Goal: Transaction & Acquisition: Purchase product/service

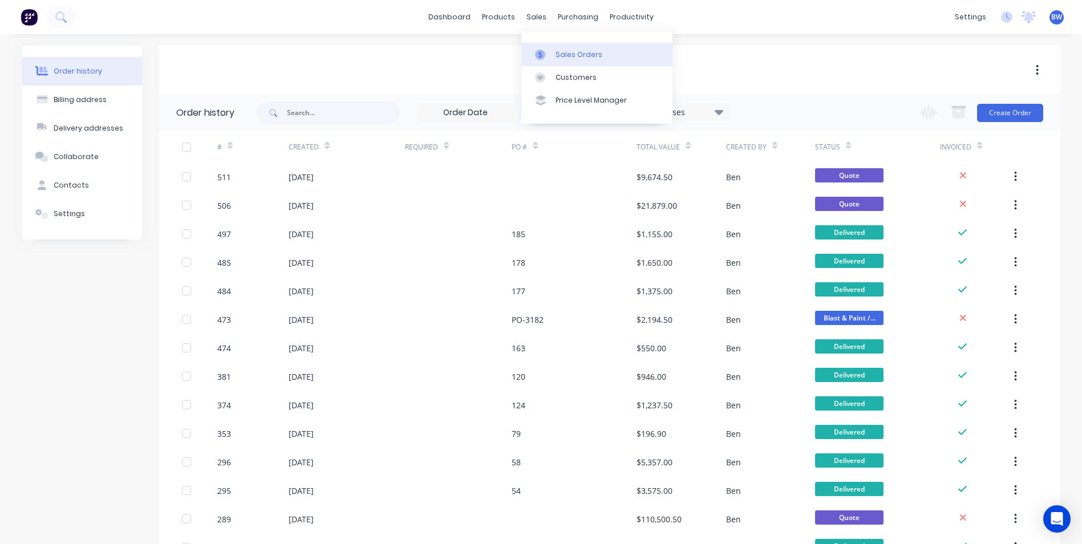
click at [559, 56] on div "Sales Orders" at bounding box center [579, 55] width 47 height 10
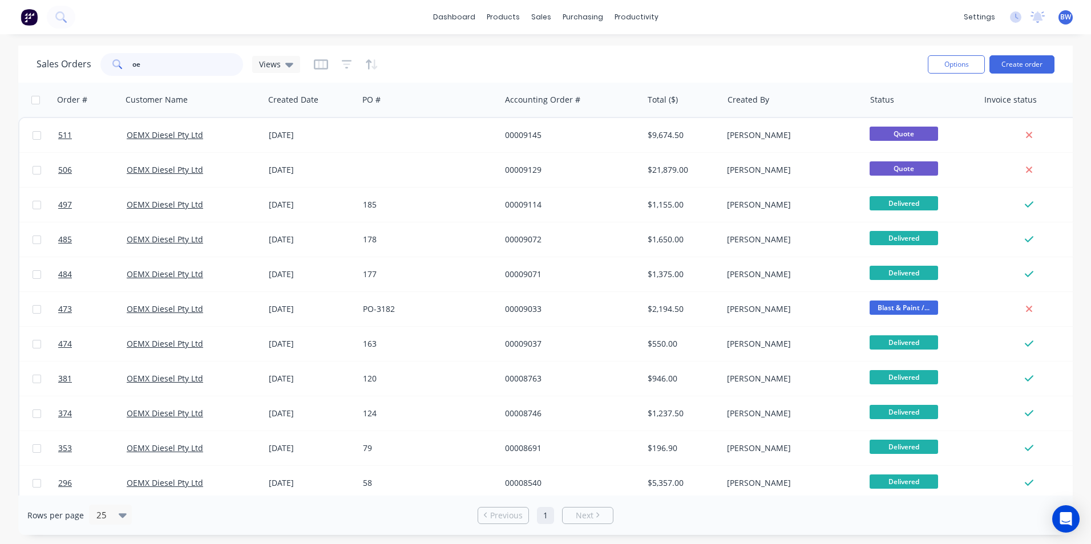
type input "o"
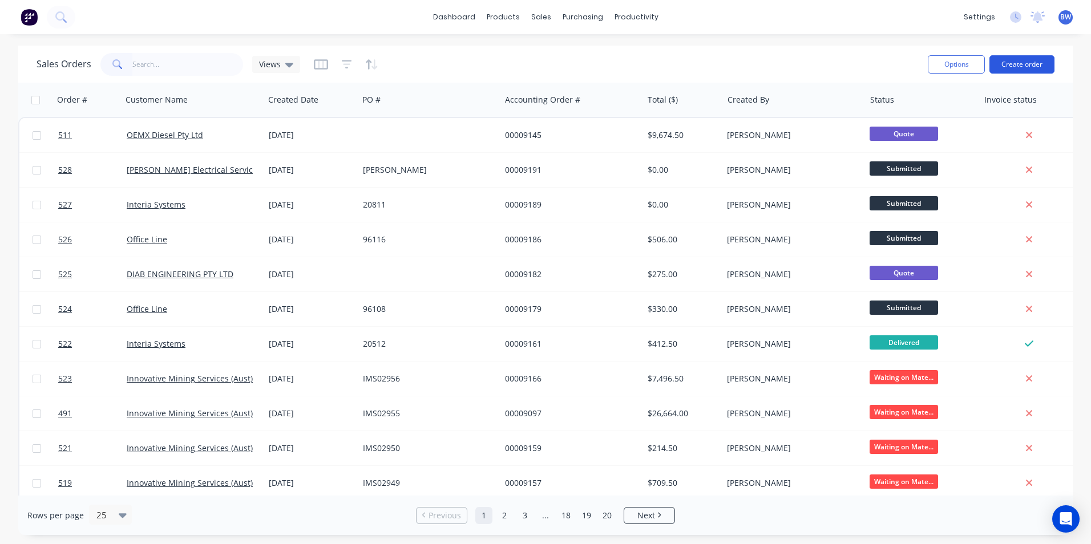
click at [1029, 59] on button "Create order" at bounding box center [1021, 64] width 65 height 18
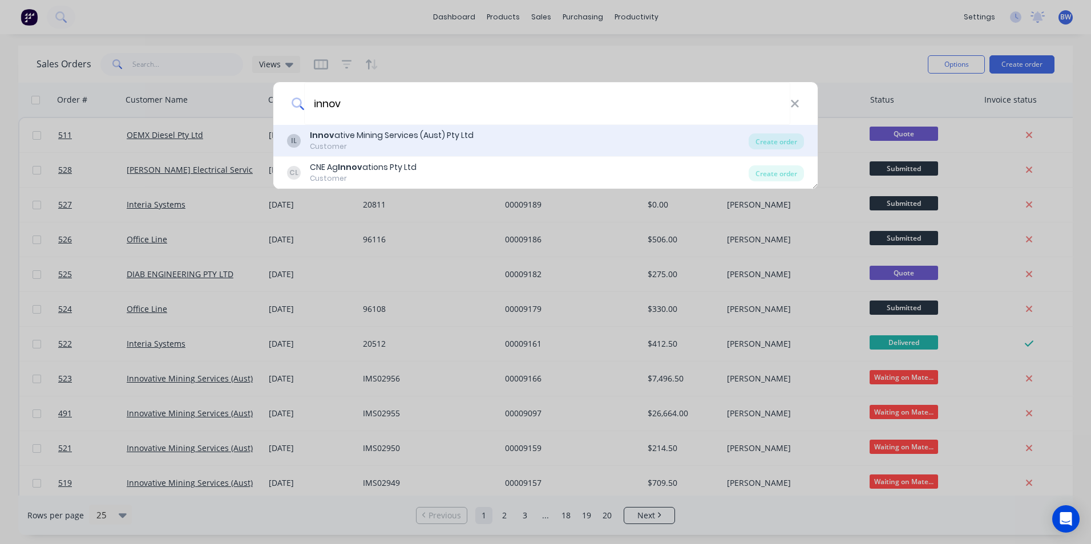
type input "innov"
click at [381, 144] on div "Customer" at bounding box center [392, 146] width 164 height 10
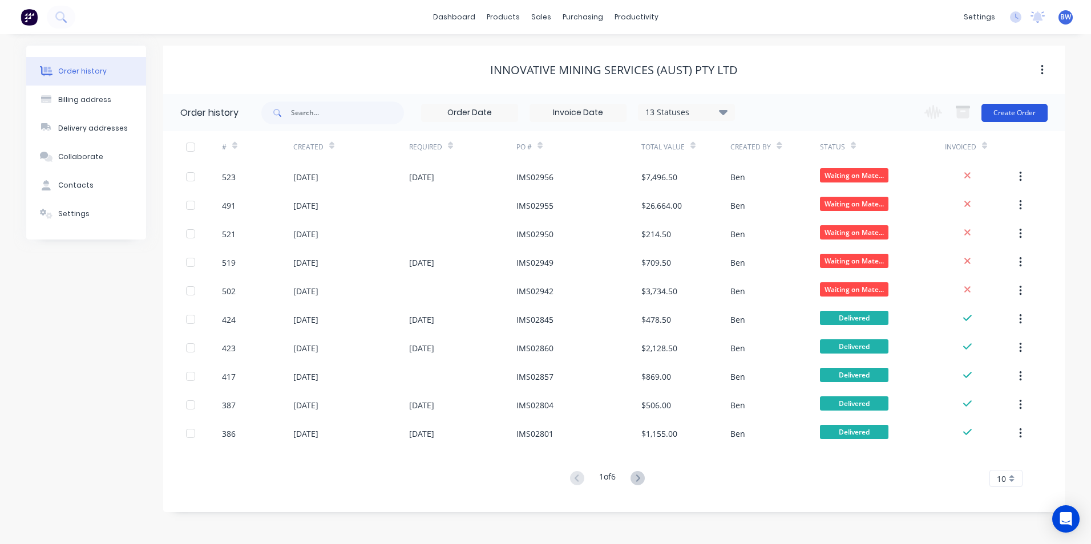
click at [1010, 110] on button "Create Order" at bounding box center [1014, 113] width 66 height 18
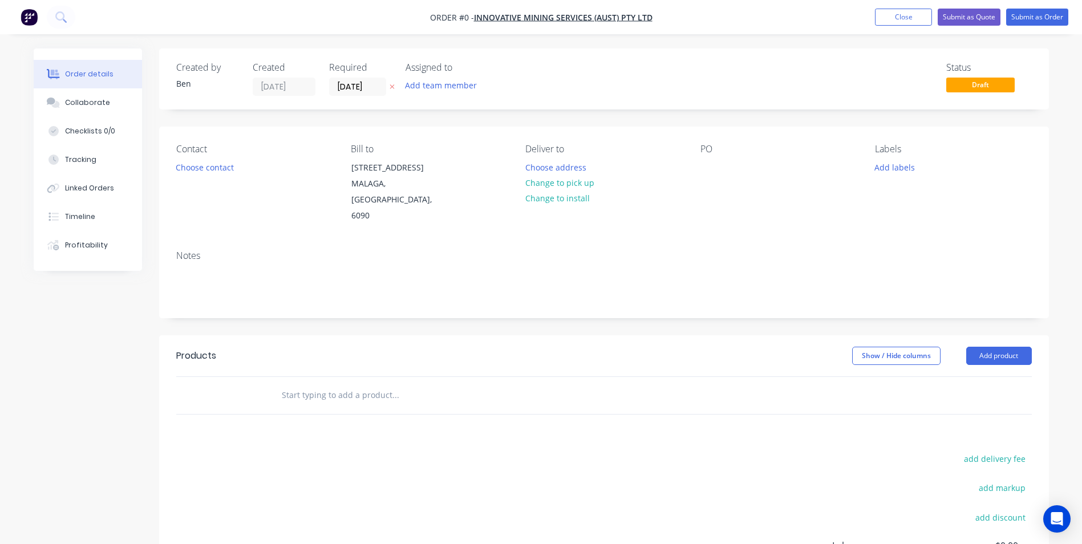
click at [393, 87] on icon at bounding box center [392, 87] width 5 height 5
click at [559, 170] on button "Choose address" at bounding box center [555, 166] width 73 height 15
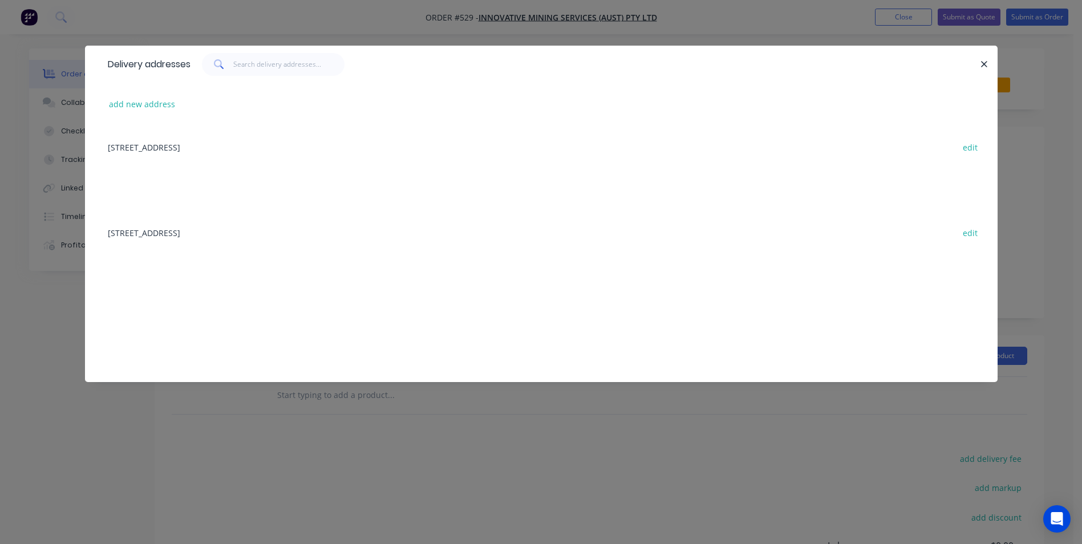
click at [216, 232] on div "[STREET_ADDRESS] edit" at bounding box center [541, 232] width 879 height 43
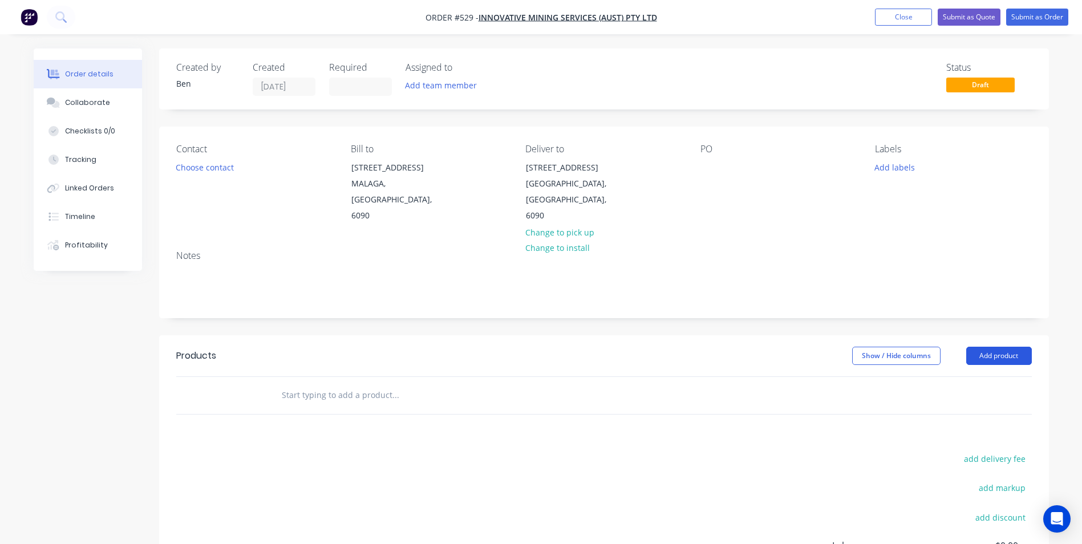
click at [994, 347] on button "Add product" at bounding box center [999, 356] width 66 height 18
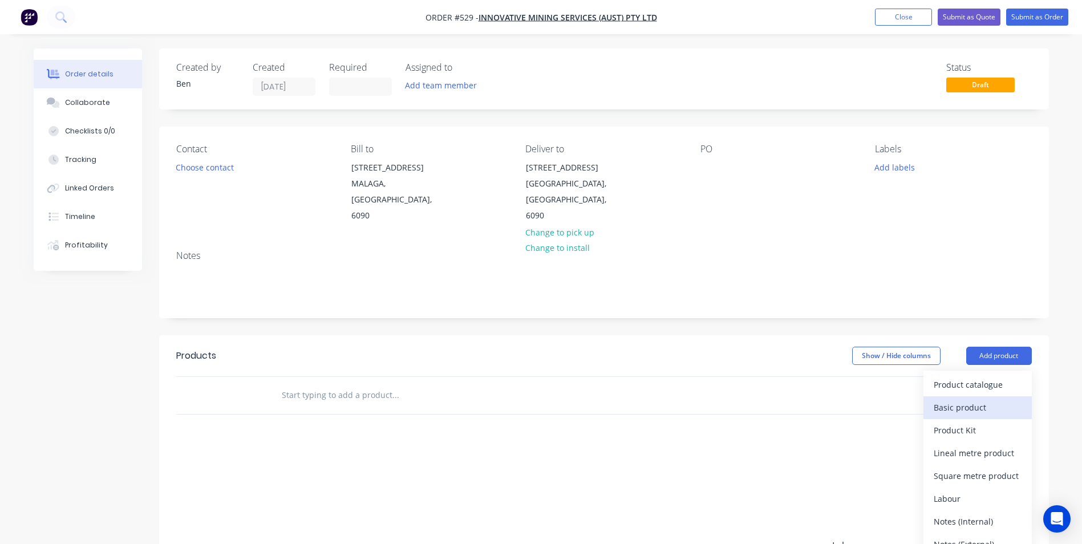
click at [969, 399] on div "Basic product" at bounding box center [978, 407] width 88 height 17
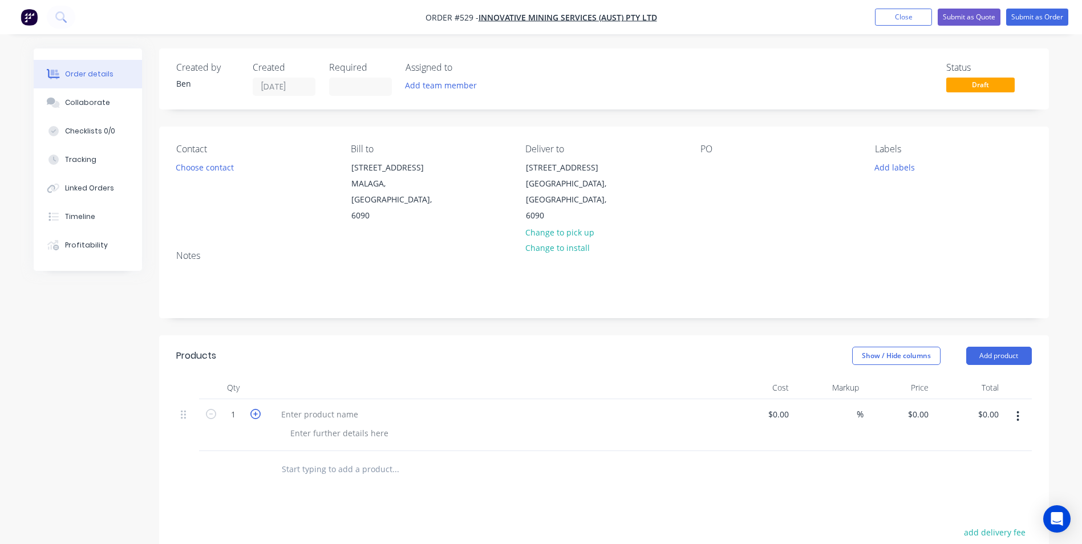
click at [257, 409] on icon "button" at bounding box center [255, 414] width 10 height 10
type input "2"
click at [285, 406] on div at bounding box center [319, 414] width 95 height 17
click at [532, 406] on div "Supply, fabricate and powdercoat MTU parts. Job# 7229. (Drawings" at bounding box center [409, 414] width 274 height 17
click at [913, 402] on div "0 $0.00" at bounding box center [899, 425] width 70 height 52
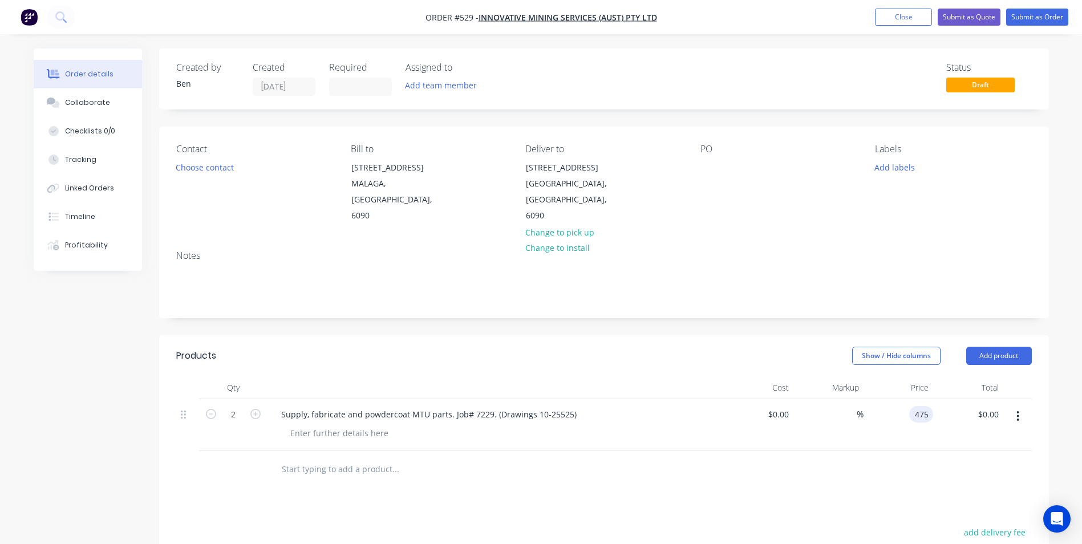
type input "$475.00"
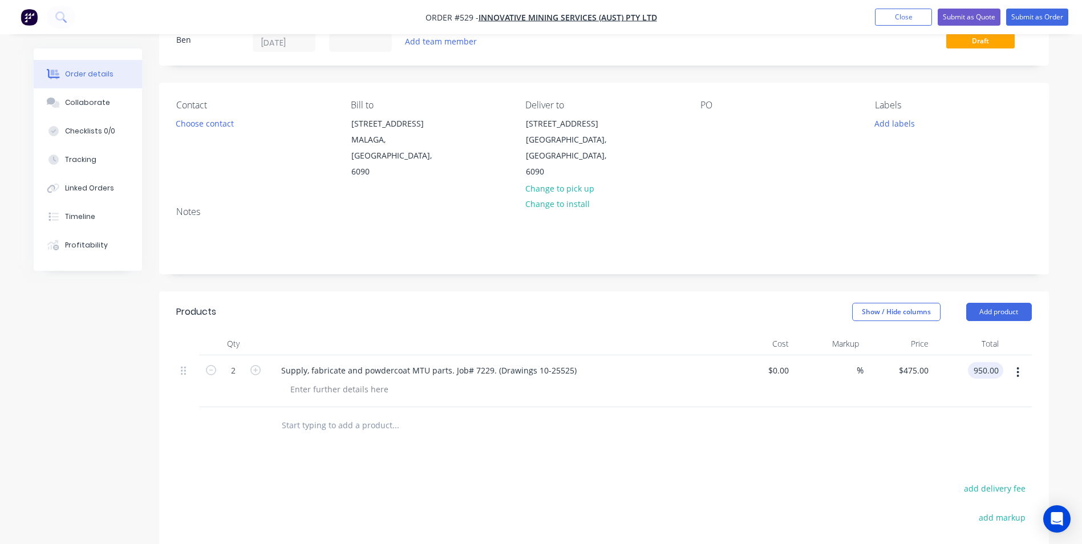
scroll to position [57, 0]
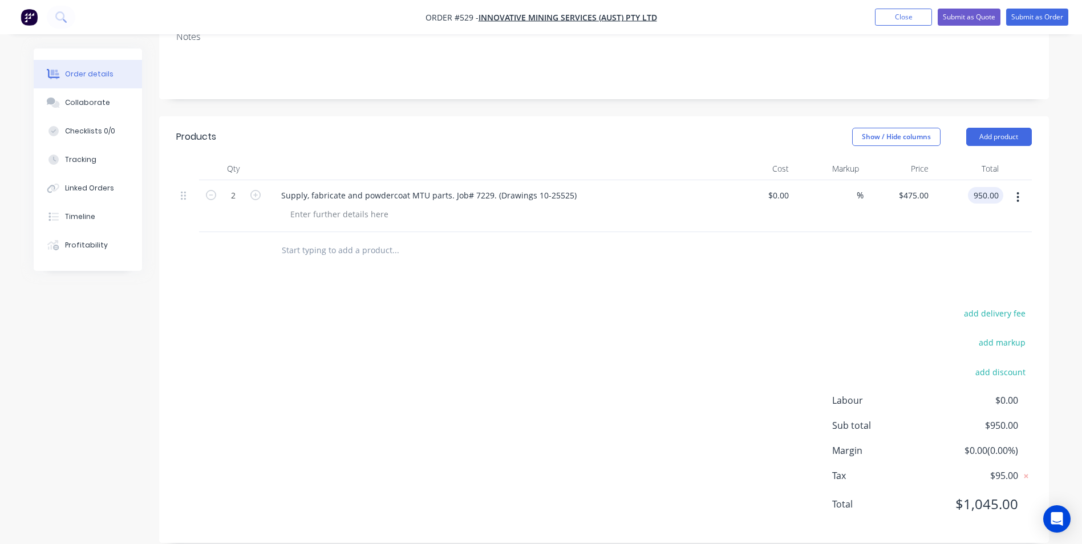
type input "$950.00"
click at [577, 435] on div "add delivery fee add markup add discount Labour $0.00 Sub total $950.00 Margin …" at bounding box center [604, 416] width 856 height 220
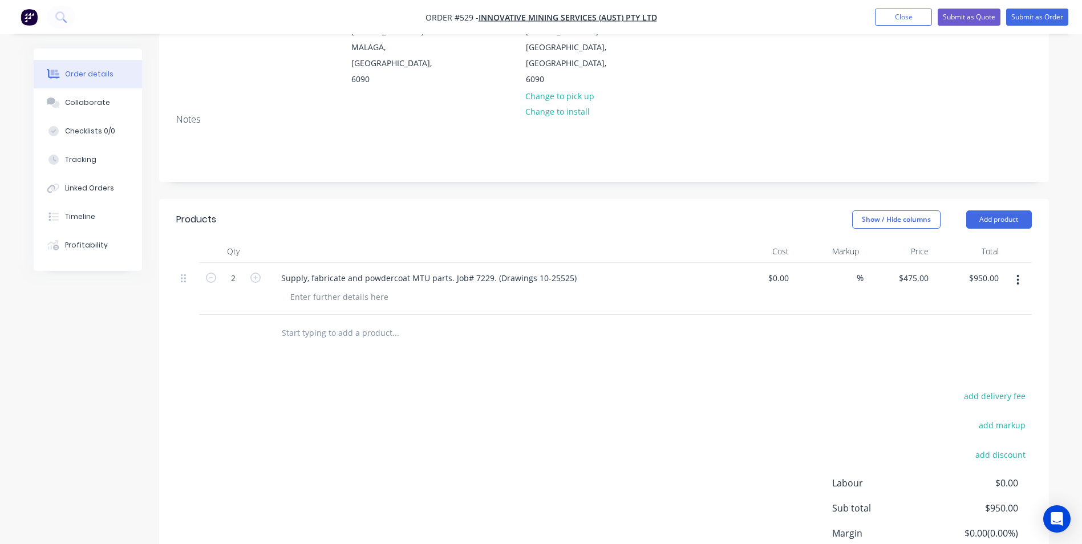
scroll to position [0, 0]
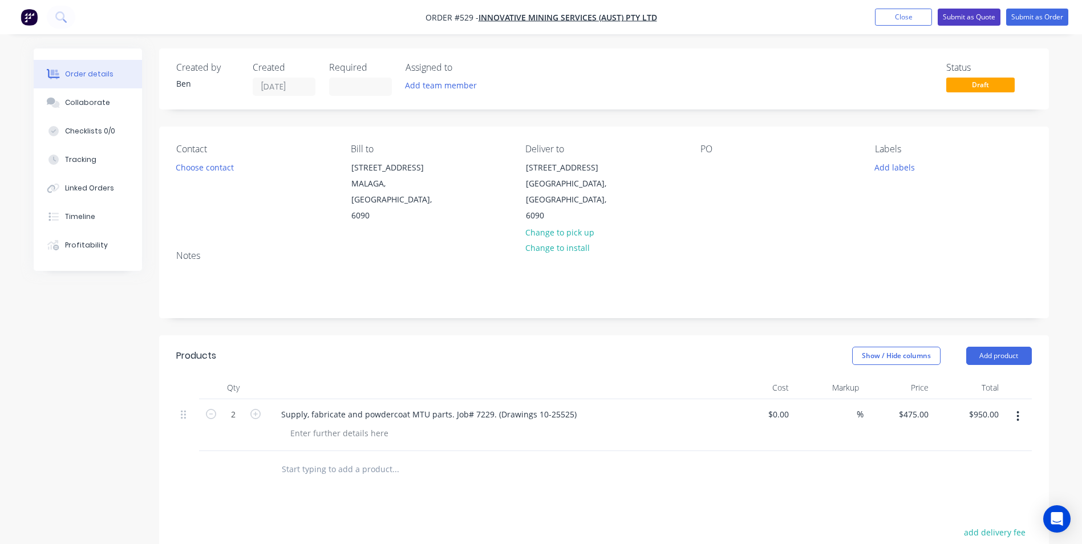
click at [977, 20] on button "Submit as Quote" at bounding box center [969, 17] width 63 height 17
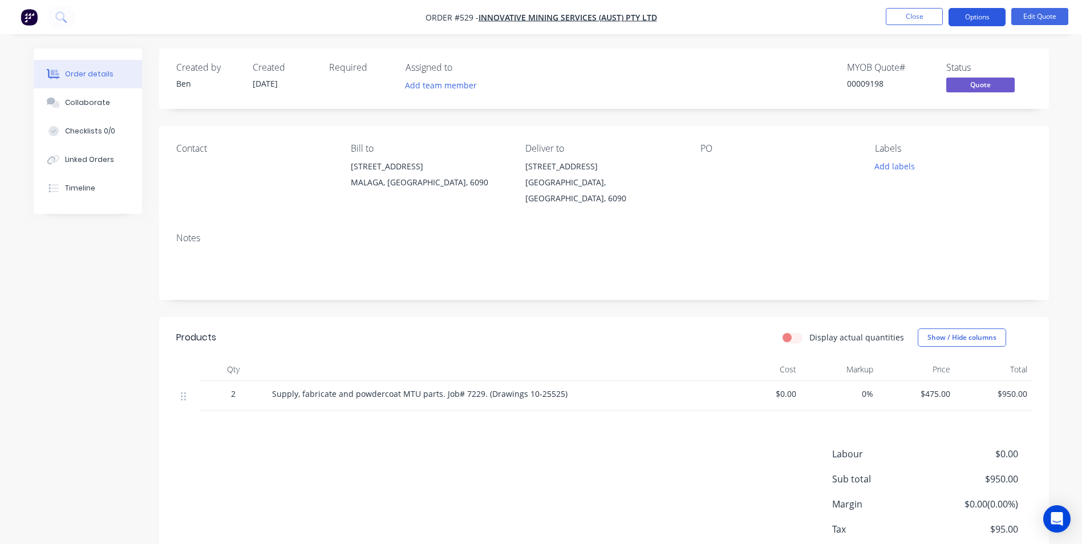
click at [981, 18] on button "Options" at bounding box center [977, 17] width 57 height 18
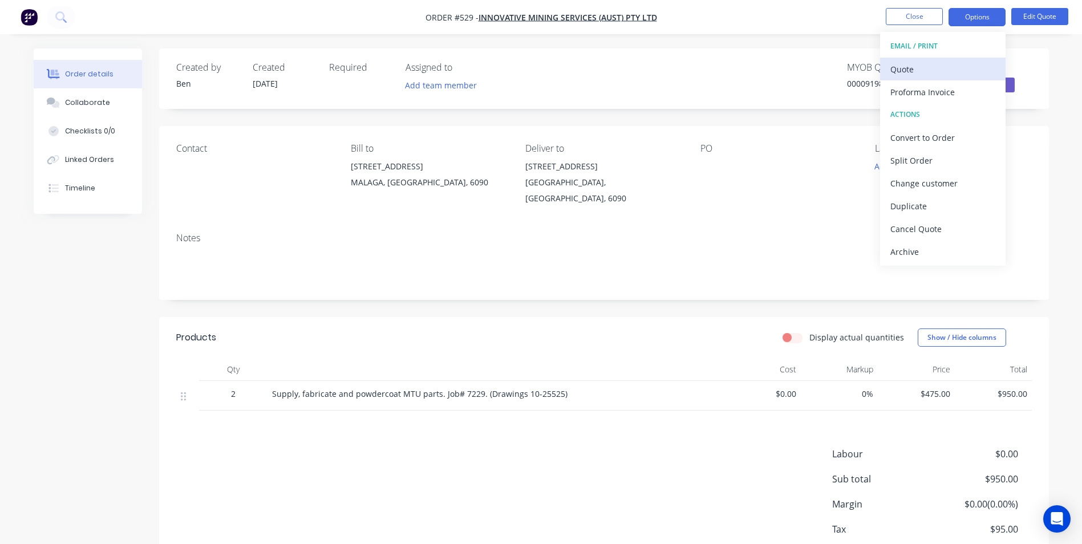
click at [895, 74] on div "Quote" at bounding box center [943, 69] width 105 height 17
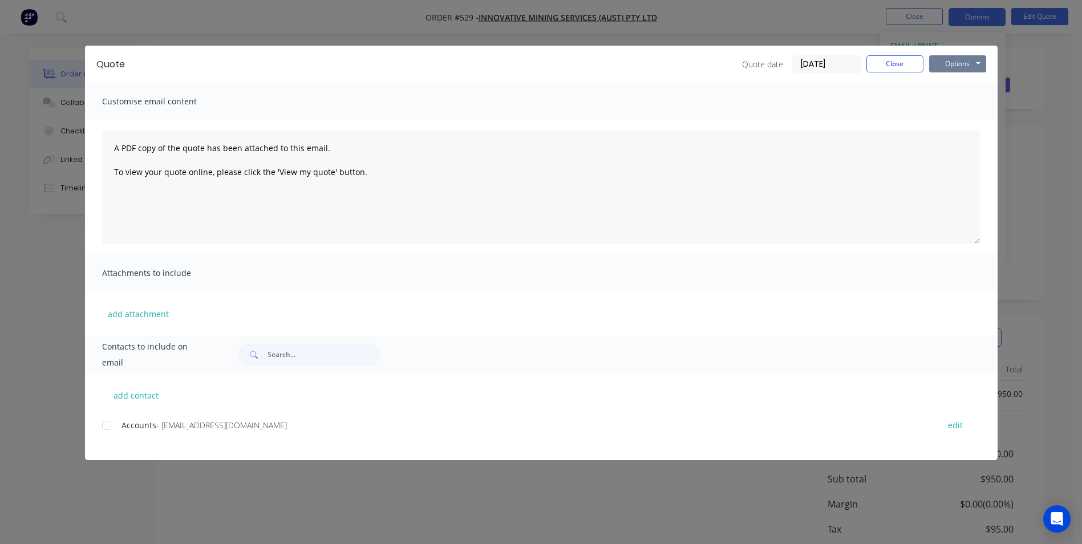
click at [969, 58] on button "Options" at bounding box center [957, 63] width 57 height 17
click at [960, 79] on button "Preview" at bounding box center [965, 84] width 73 height 19
click at [908, 69] on button "Close" at bounding box center [895, 63] width 57 height 17
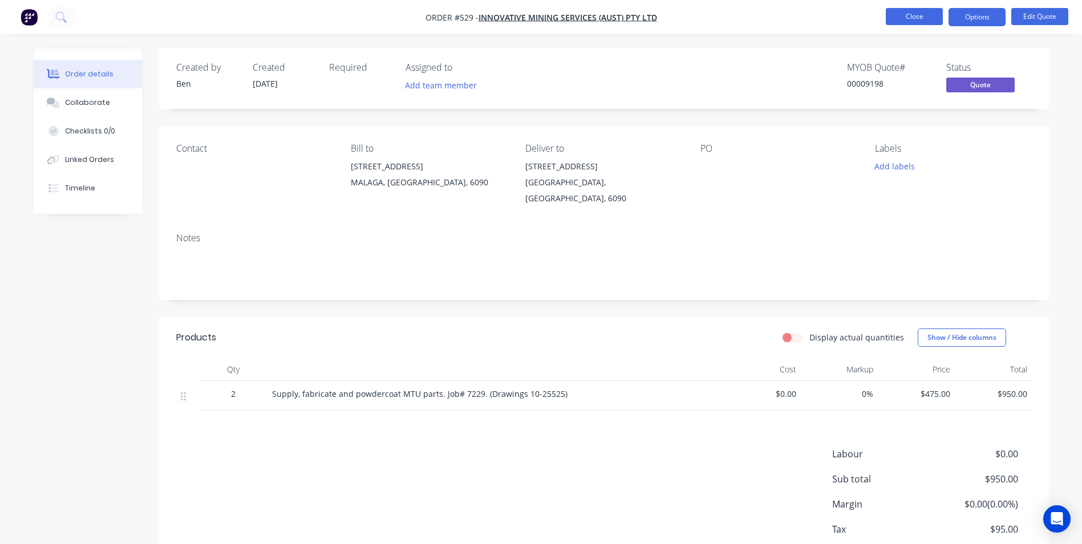
click at [909, 19] on button "Close" at bounding box center [914, 16] width 57 height 17
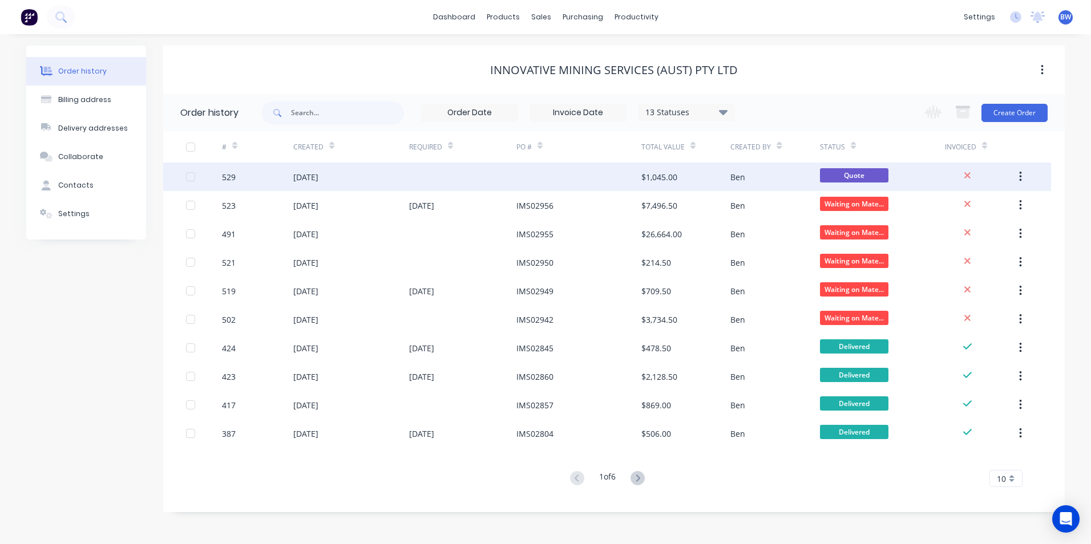
click at [533, 182] on div at bounding box center [578, 177] width 125 height 29
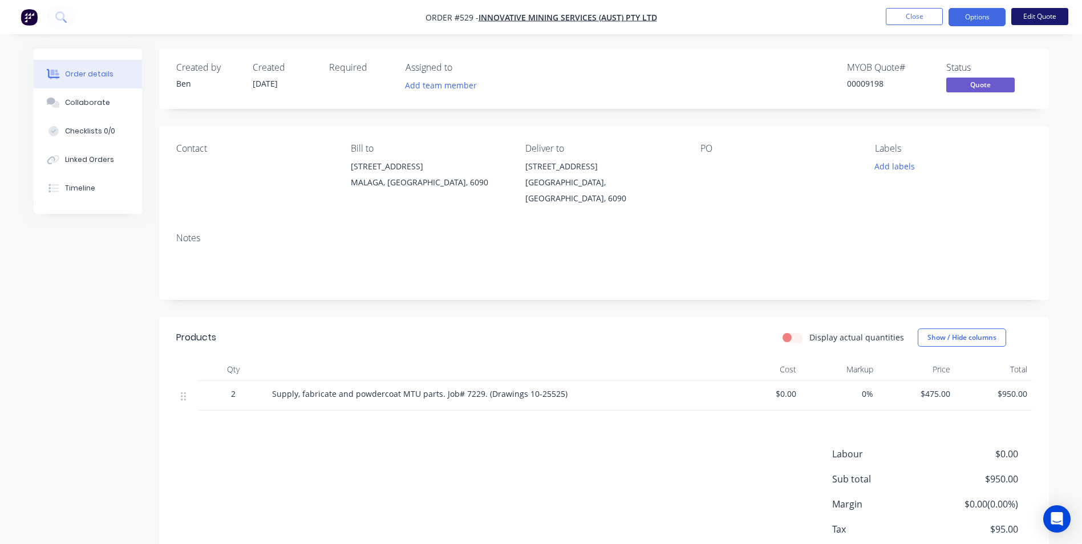
click at [1039, 21] on button "Edit Quote" at bounding box center [1039, 16] width 57 height 17
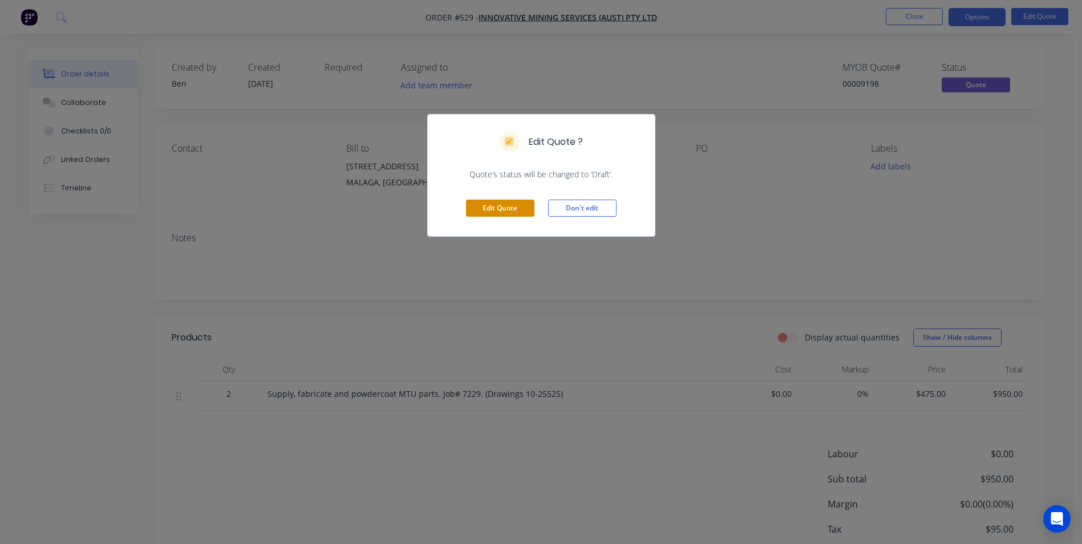
click at [519, 207] on button "Edit Quote" at bounding box center [500, 208] width 68 height 17
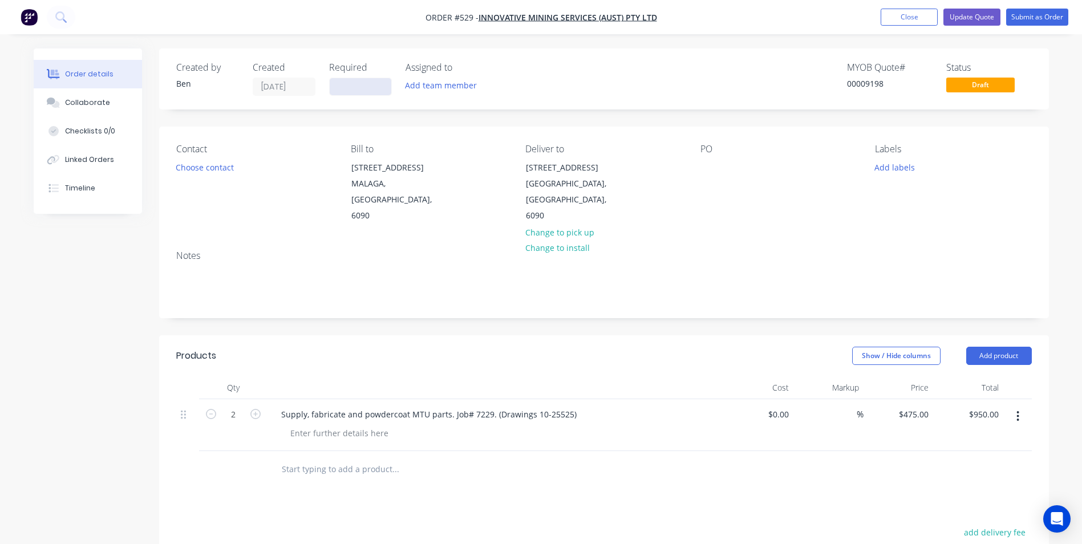
click at [374, 92] on input at bounding box center [361, 86] width 62 height 17
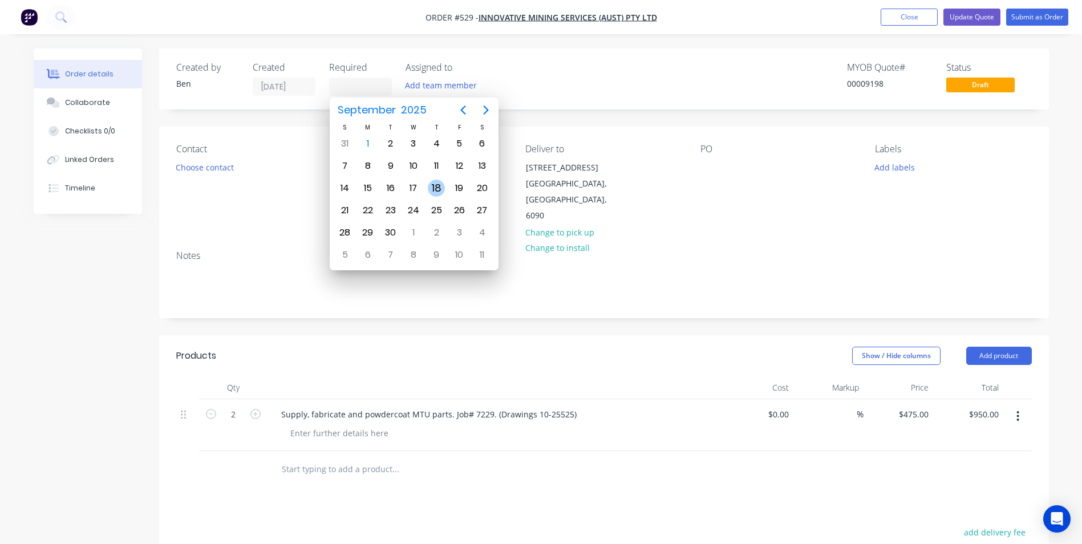
click at [431, 190] on div "18" at bounding box center [436, 188] width 17 height 17
type input "[DATE]"
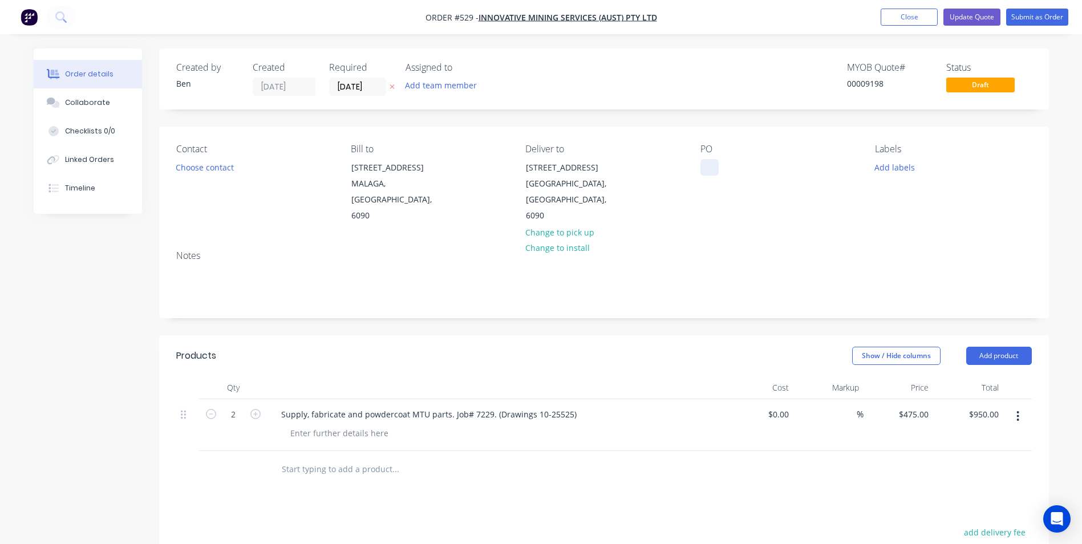
click at [705, 161] on div at bounding box center [710, 167] width 18 height 17
click at [1044, 19] on button "Submit as Order" at bounding box center [1037, 17] width 62 height 17
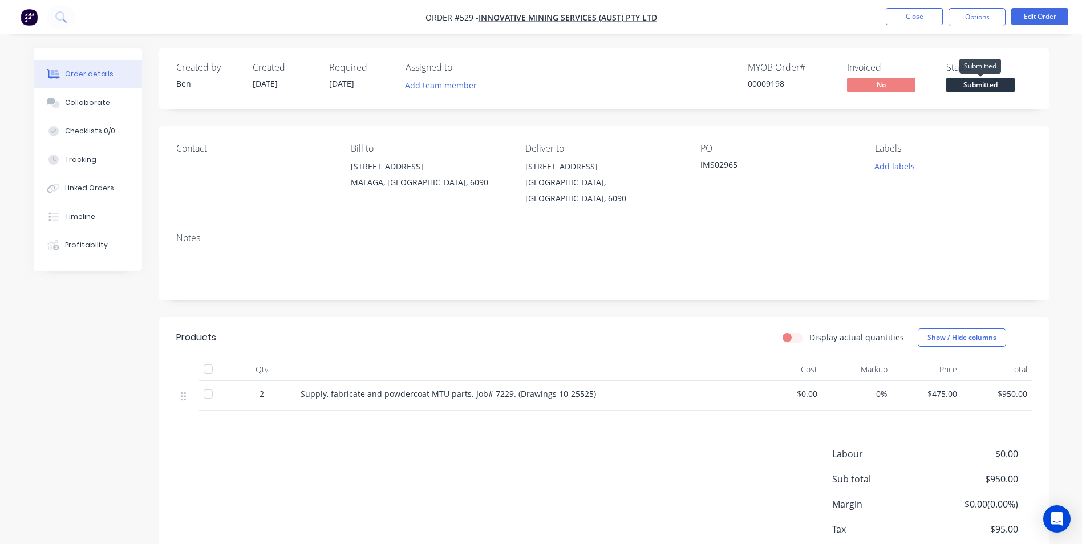
click at [986, 88] on span "Submitted" at bounding box center [980, 85] width 68 height 14
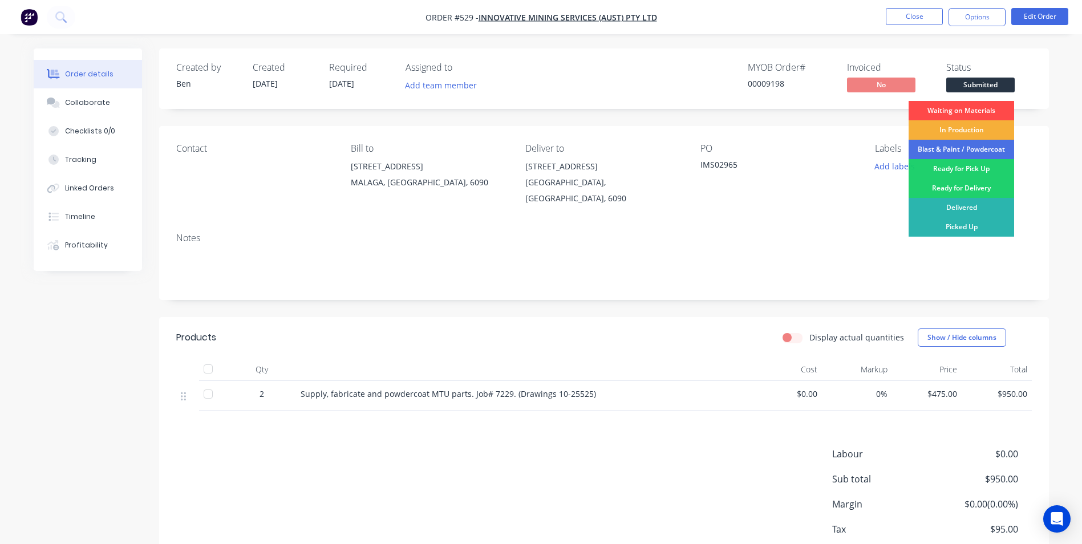
click at [974, 107] on div "Waiting on Materials" at bounding box center [962, 110] width 106 height 19
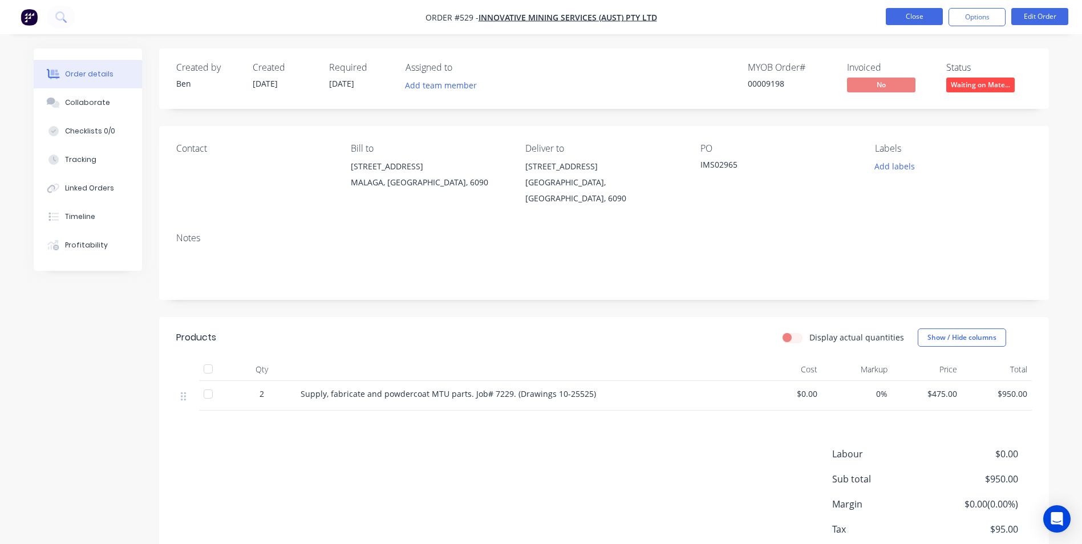
click at [930, 16] on button "Close" at bounding box center [914, 16] width 57 height 17
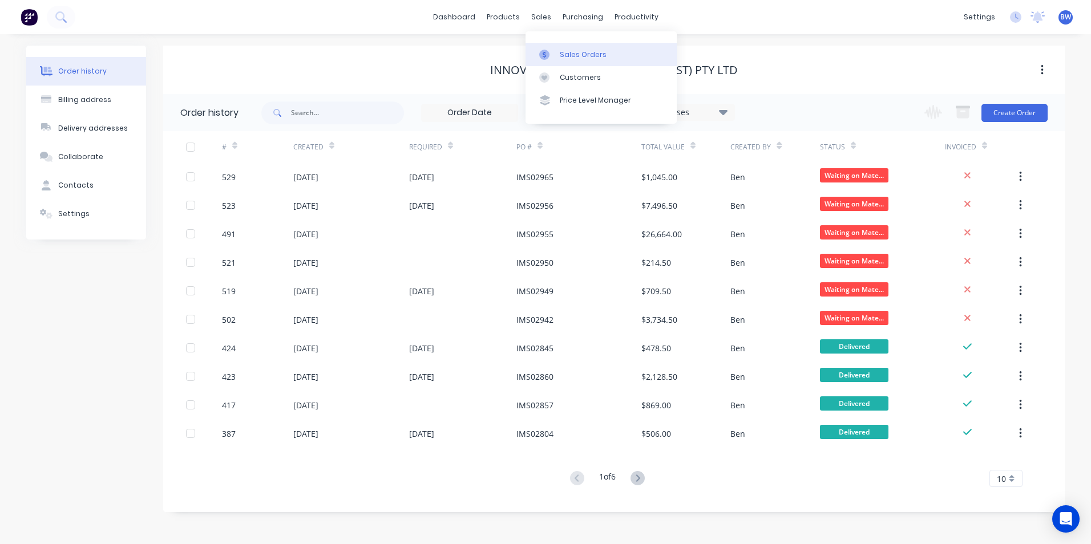
click at [557, 49] on link "Sales Orders" at bounding box center [600, 54] width 151 height 23
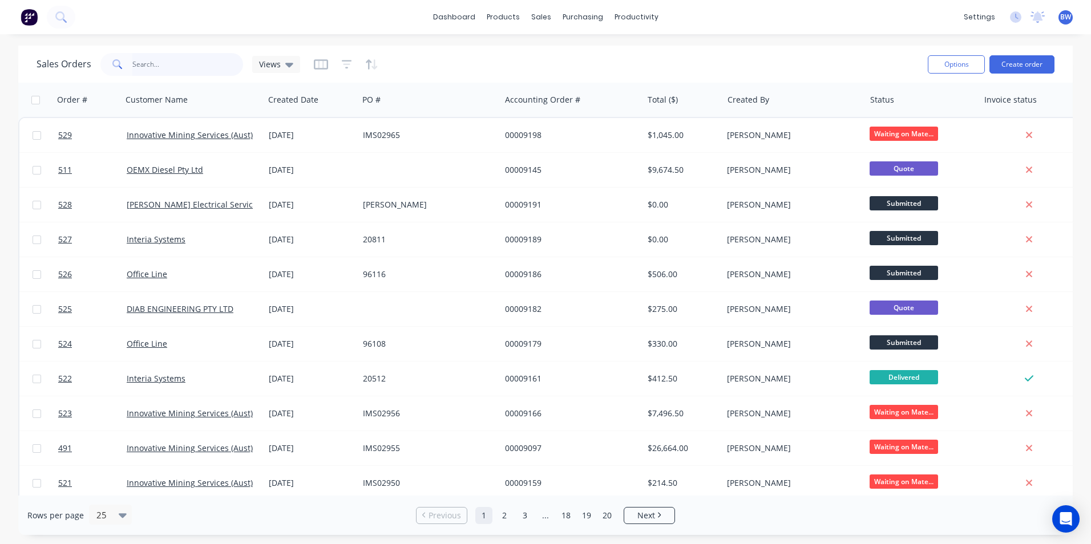
click at [172, 66] on input "text" at bounding box center [187, 64] width 111 height 23
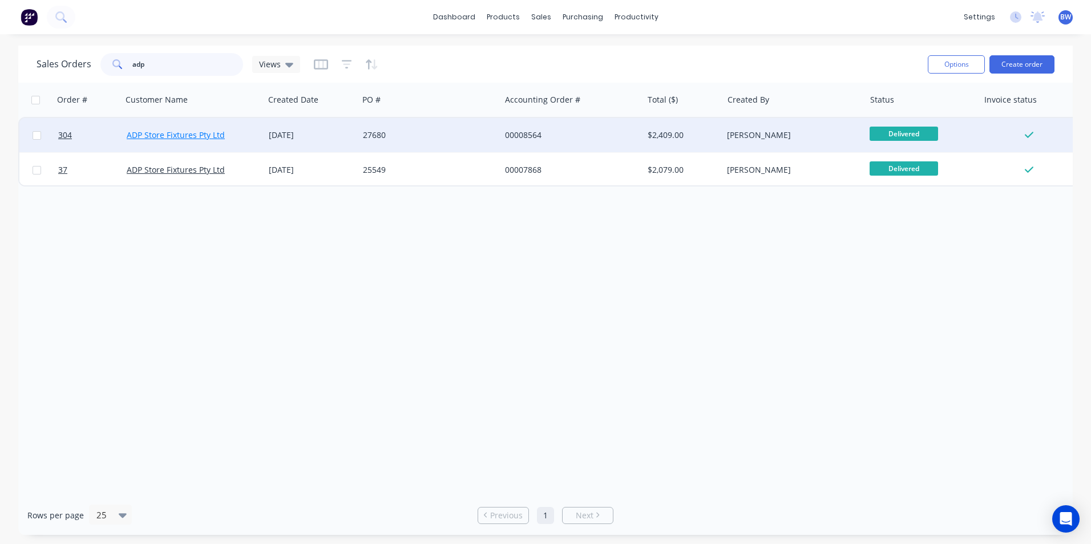
type input "adp"
click at [174, 136] on link "ADP Store Fixtures Pty Ltd" at bounding box center [176, 135] width 98 height 11
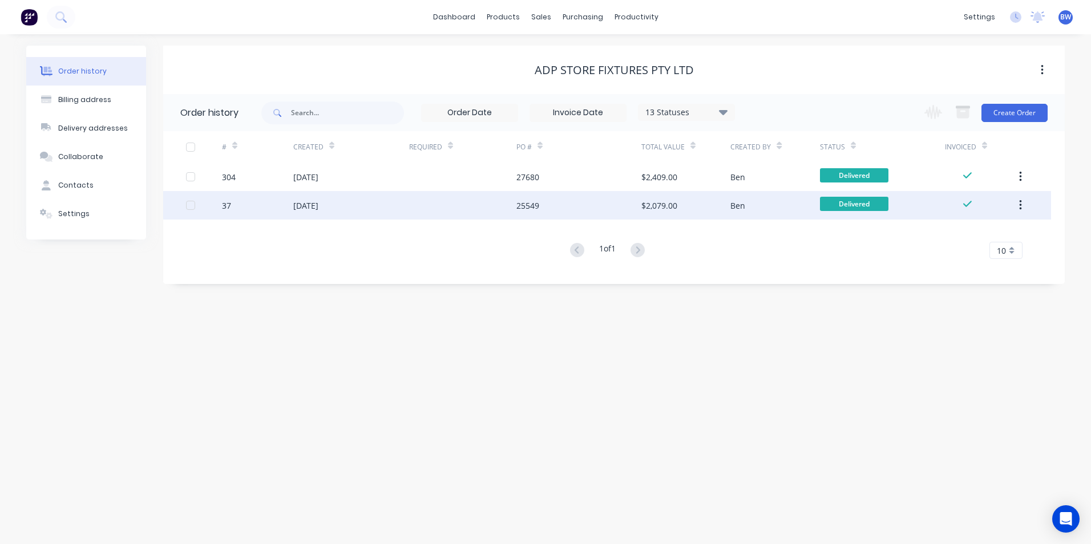
click at [520, 207] on div "25549" at bounding box center [527, 206] width 23 height 12
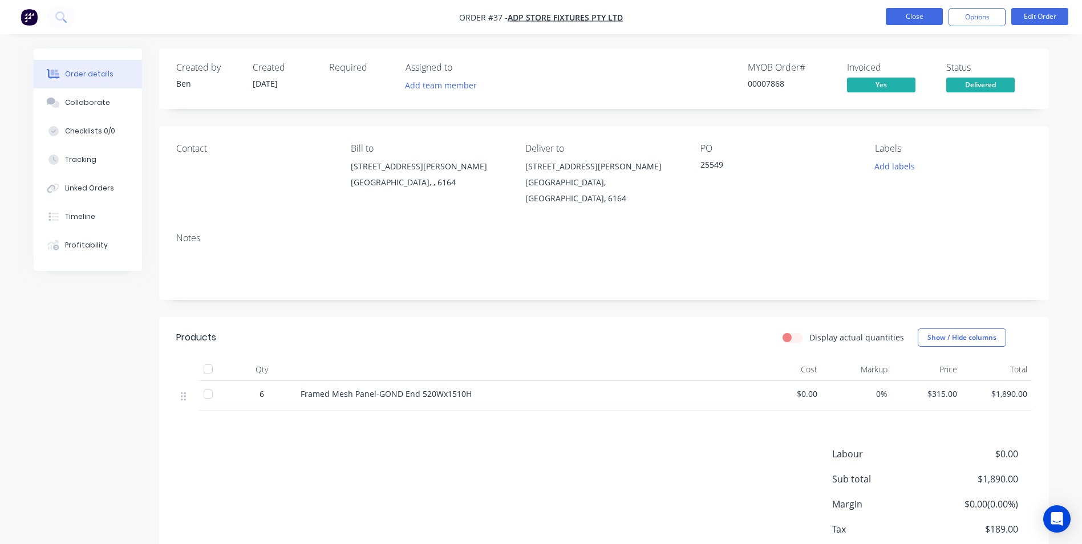
click at [911, 15] on button "Close" at bounding box center [914, 16] width 57 height 17
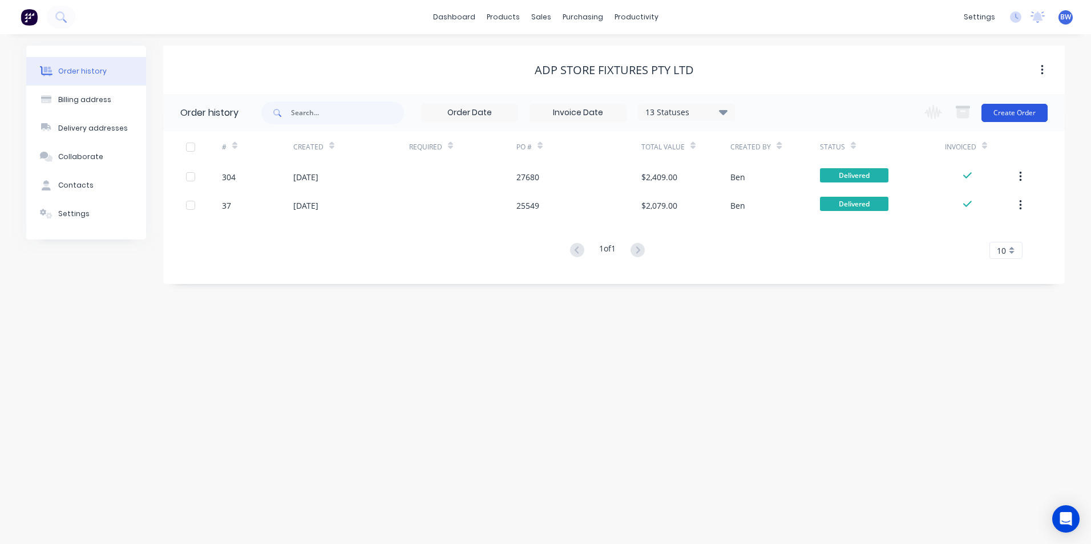
click at [1018, 111] on button "Create Order" at bounding box center [1014, 113] width 66 height 18
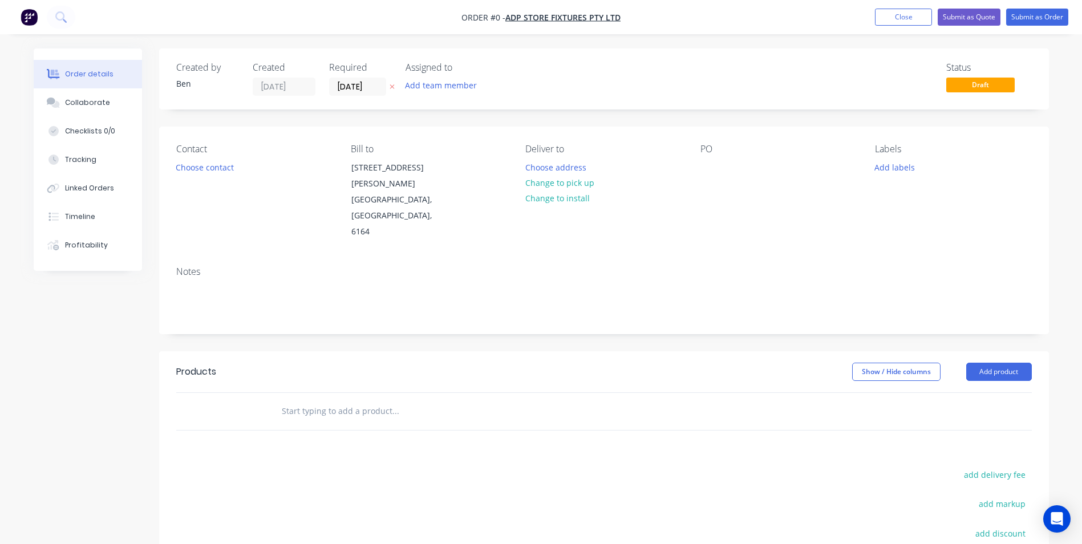
click at [390, 86] on icon at bounding box center [392, 86] width 5 height 7
click at [556, 171] on button "Choose address" at bounding box center [555, 166] width 73 height 15
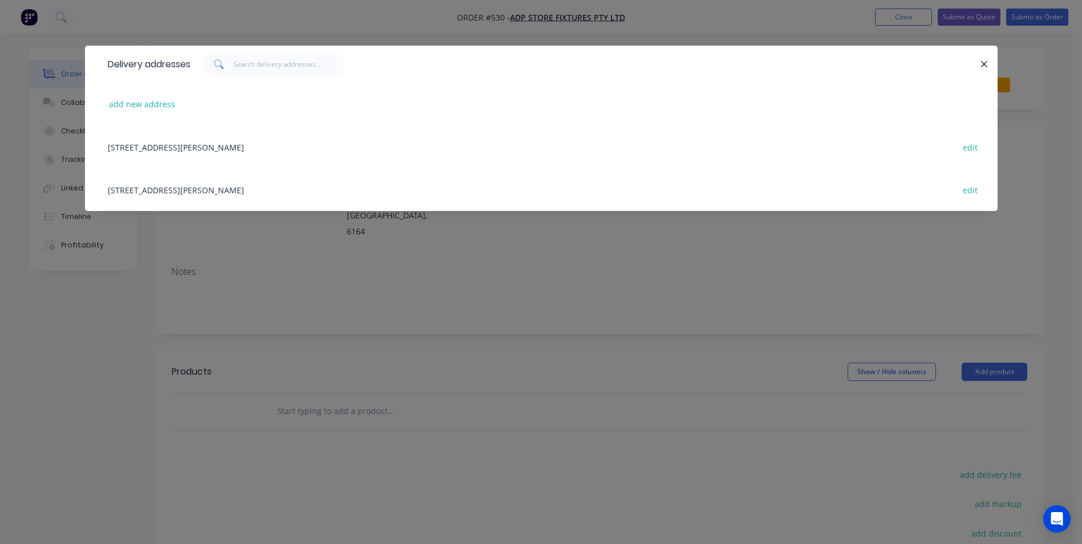
click at [253, 148] on div "[STREET_ADDRESS][PERSON_NAME] edit" at bounding box center [541, 147] width 879 height 43
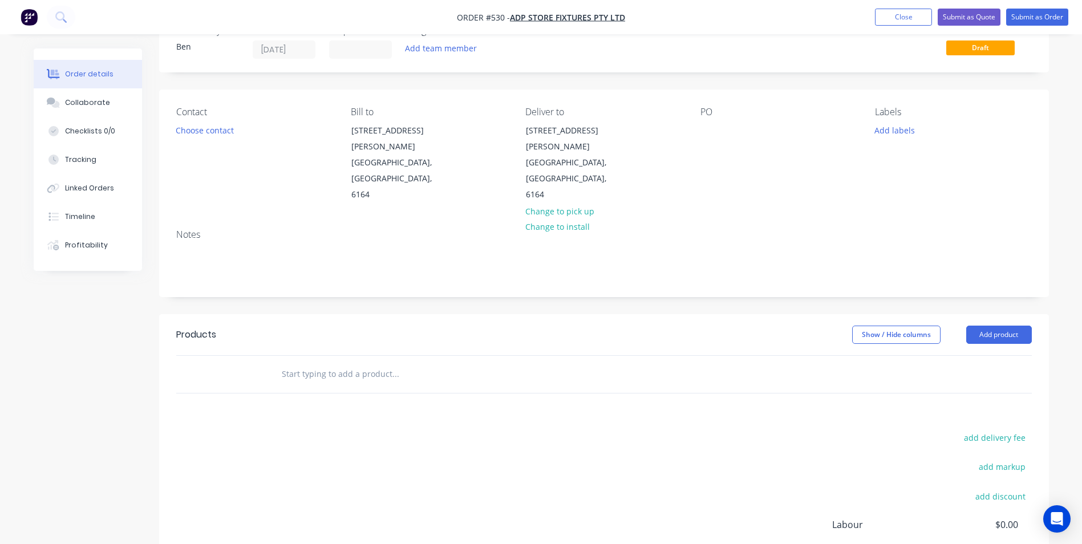
scroll to position [57, 0]
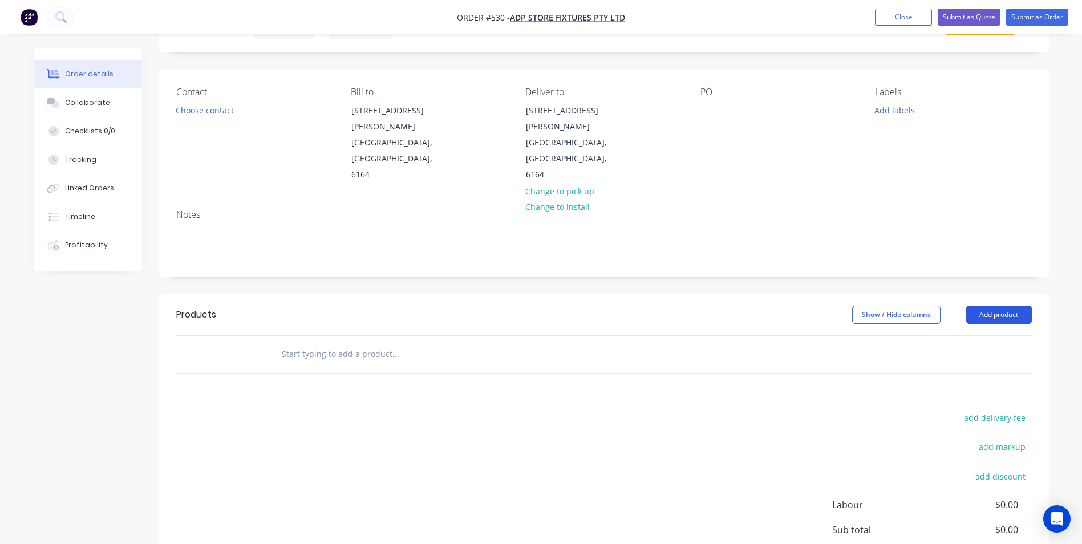
click at [998, 306] on button "Add product" at bounding box center [999, 315] width 66 height 18
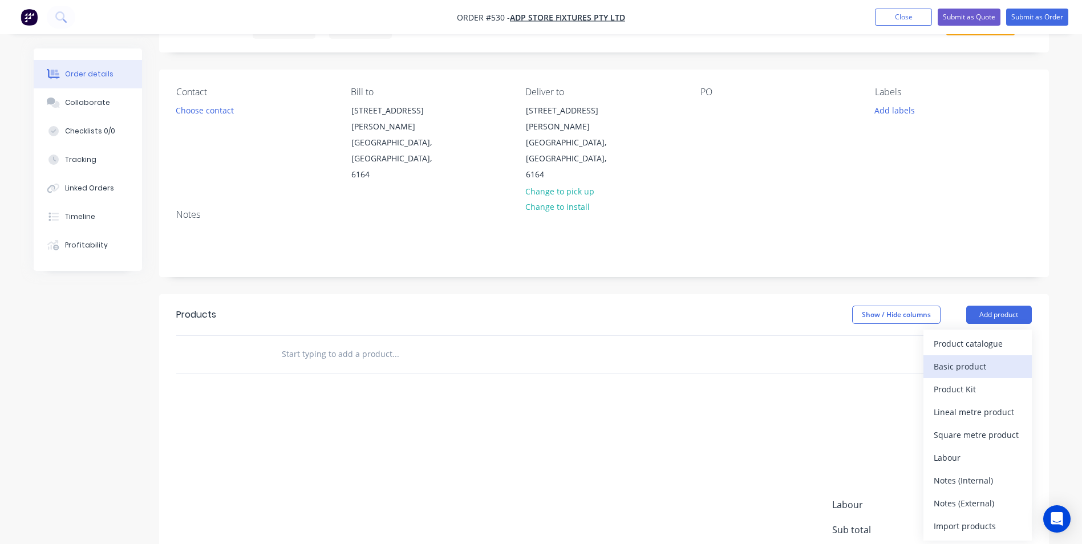
click at [968, 358] on div "Basic product" at bounding box center [978, 366] width 88 height 17
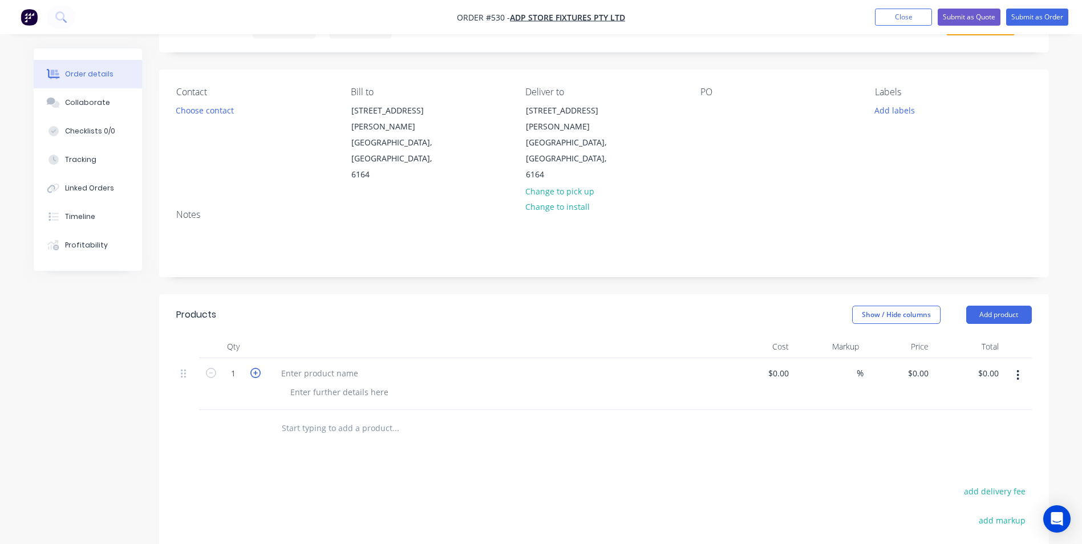
click at [255, 368] on icon "button" at bounding box center [255, 373] width 10 height 10
type input "4"
click at [308, 365] on div at bounding box center [319, 373] width 95 height 17
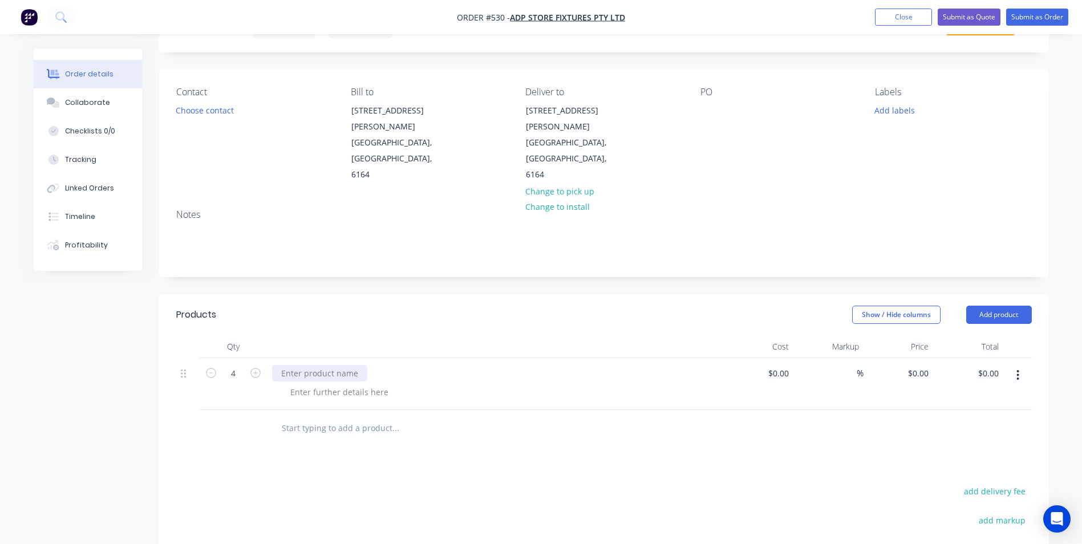
paste div
click at [415, 365] on div "FRAMED MESH PANEL-GOND END-520WX1510H" at bounding box center [372, 373] width 200 height 17
click at [436, 365] on div "FRAMED MESH PANEL-GOND END-620WX1510H" at bounding box center [372, 373] width 200 height 17
click at [912, 359] on div "0 $0.00" at bounding box center [899, 384] width 70 height 52
type input "$350.00"
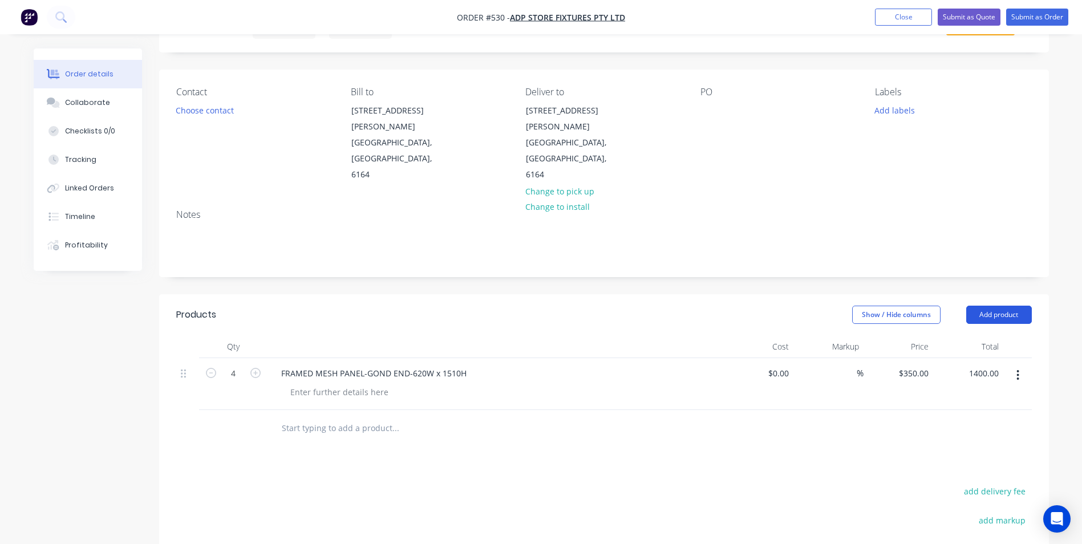
type input "$1,400.00"
click at [1027, 306] on button "Add product" at bounding box center [999, 315] width 66 height 18
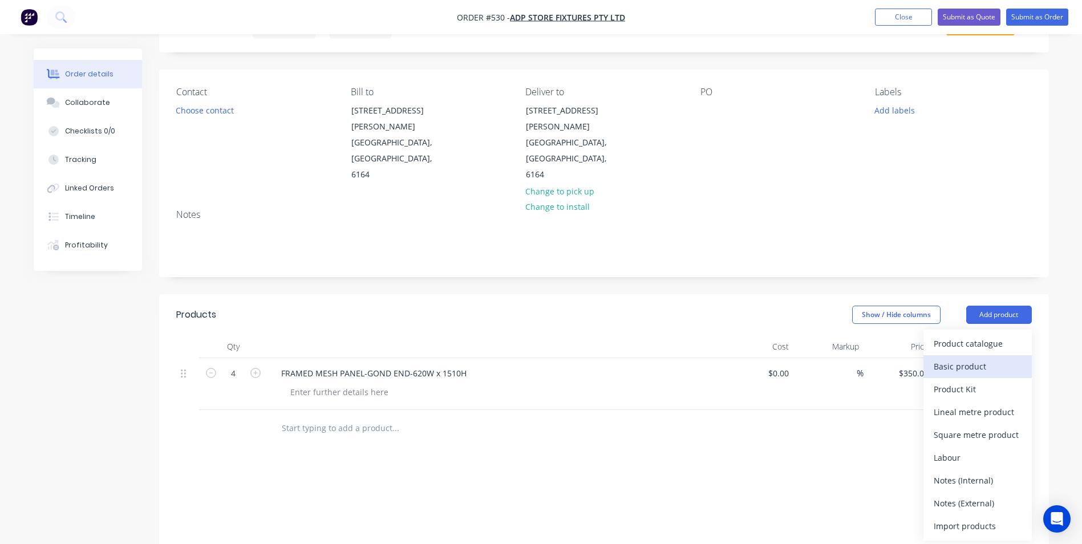
click at [1000, 358] on div "Basic product" at bounding box center [978, 366] width 88 height 17
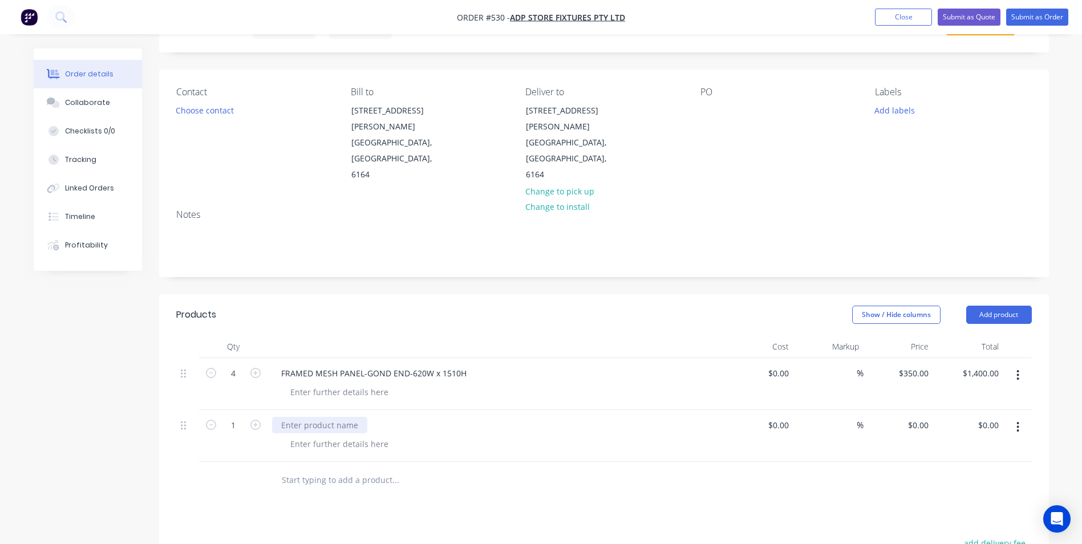
click at [285, 417] on div at bounding box center [319, 425] width 95 height 17
paste div
click at [435, 417] on div "FRAMED MESH PANEL-GOND END-600WX2110H" at bounding box center [372, 425] width 200 height 17
click at [922, 417] on input "0" at bounding box center [926, 425] width 13 height 17
type input "$395.00"
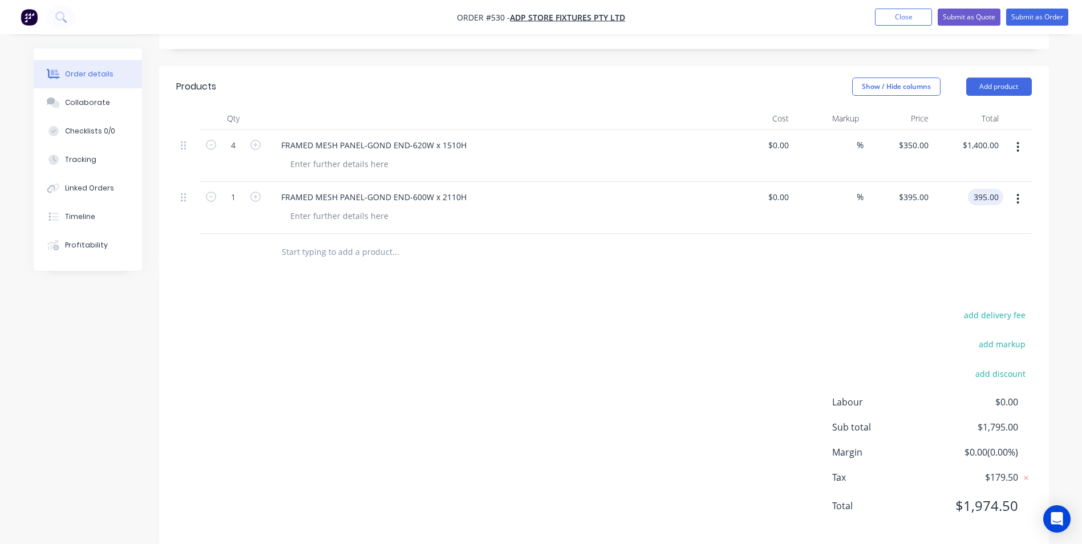
type input "$395.00"
click at [562, 423] on div "add delivery fee add markup add discount Labour $0.00 Sub total $1,795.00 Margi…" at bounding box center [604, 417] width 856 height 220
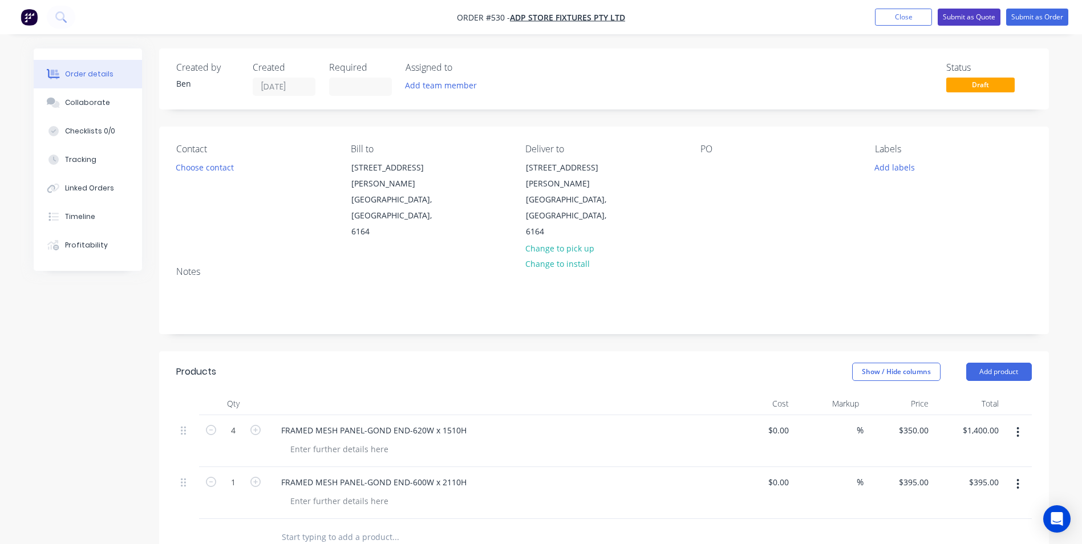
click at [973, 17] on button "Submit as Quote" at bounding box center [969, 17] width 63 height 17
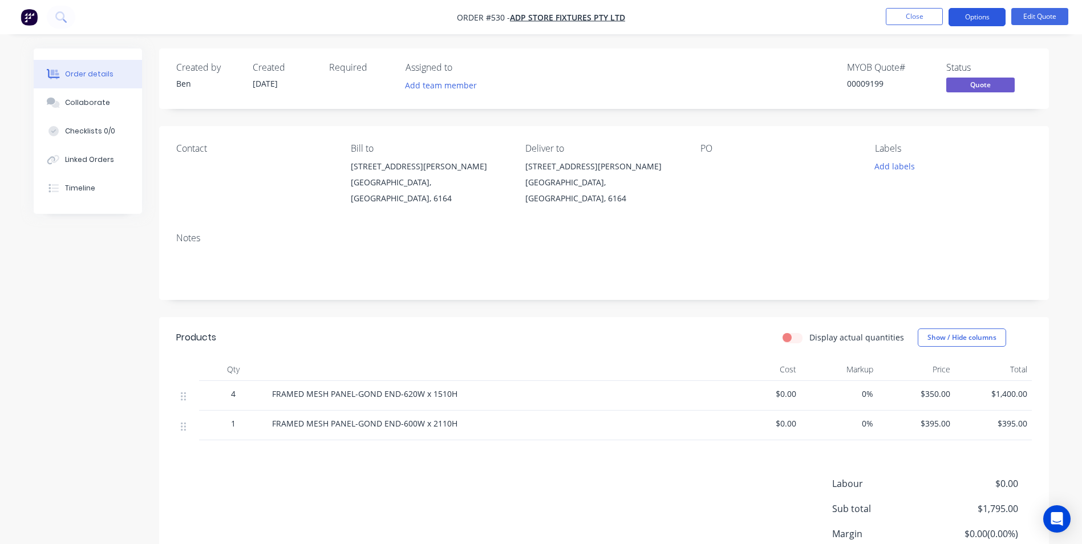
click at [988, 19] on button "Options" at bounding box center [977, 17] width 57 height 18
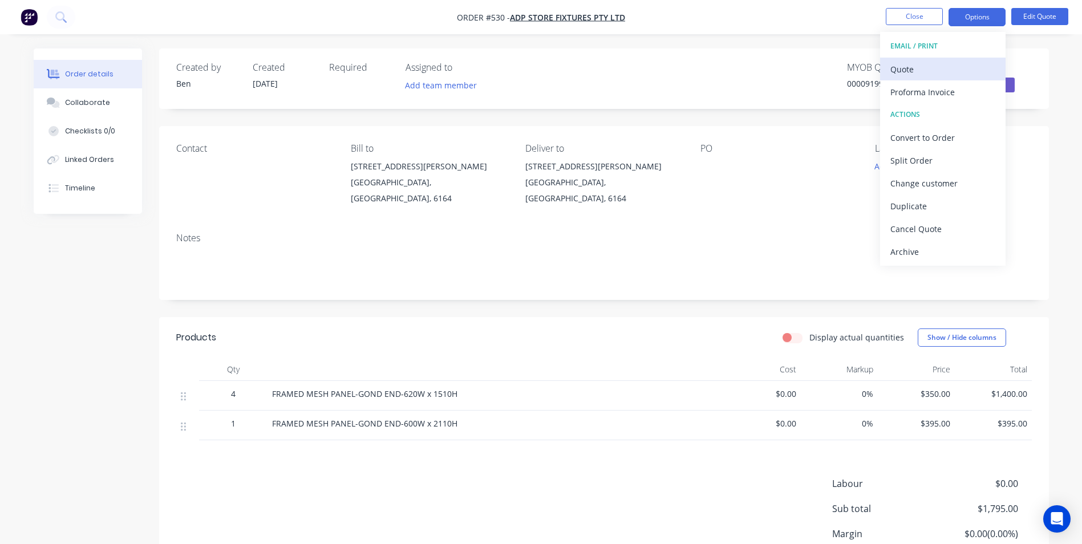
click at [928, 68] on div "Quote" at bounding box center [943, 69] width 105 height 17
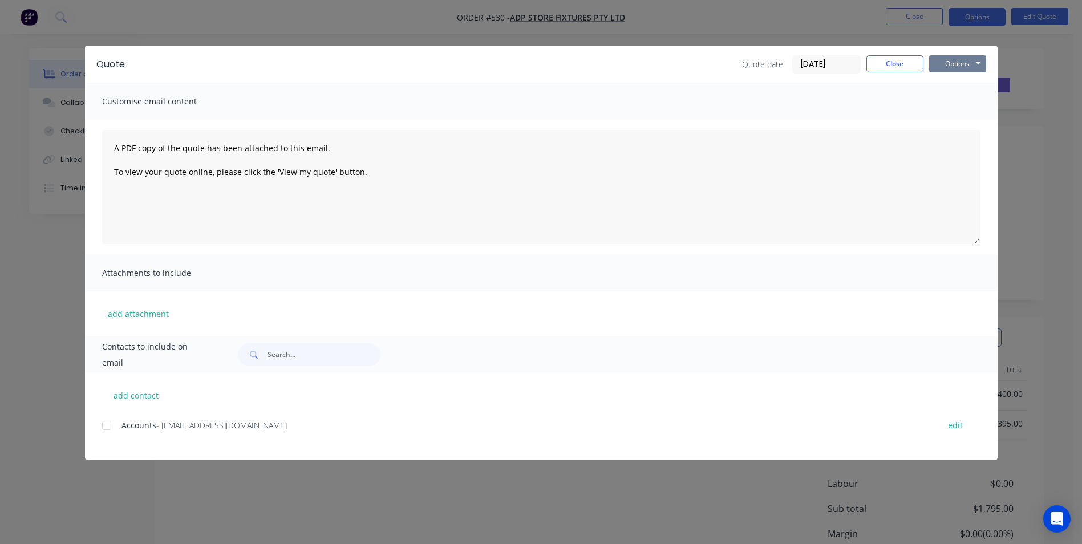
click at [941, 66] on button "Options" at bounding box center [957, 63] width 57 height 17
click at [940, 82] on button "Preview" at bounding box center [965, 84] width 73 height 19
click at [884, 63] on button "Close" at bounding box center [895, 63] width 57 height 17
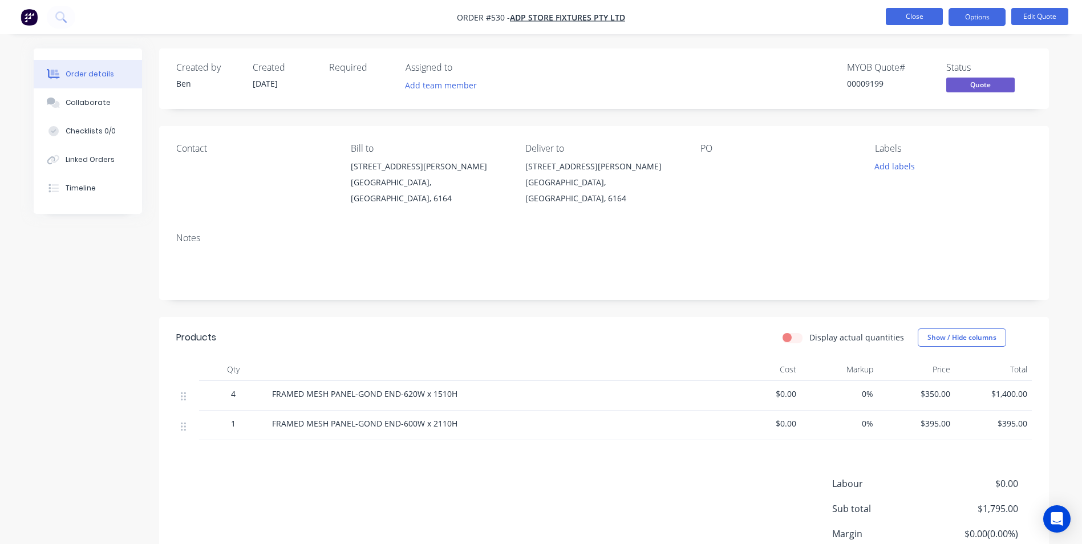
click at [907, 18] on button "Close" at bounding box center [914, 16] width 57 height 17
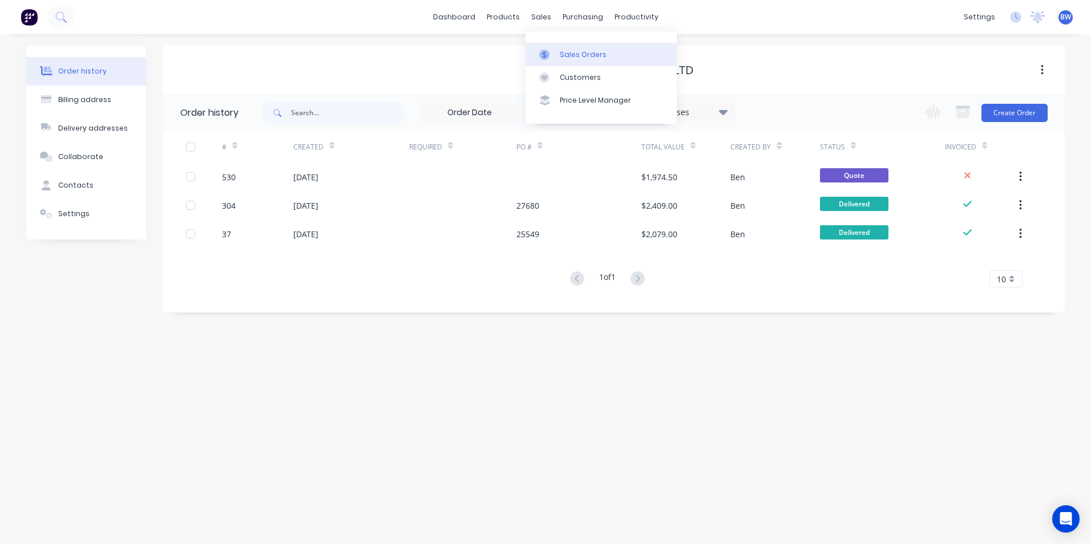
click at [551, 43] on link "Sales Orders" at bounding box center [600, 54] width 151 height 23
